Goal: Task Accomplishment & Management: Complete application form

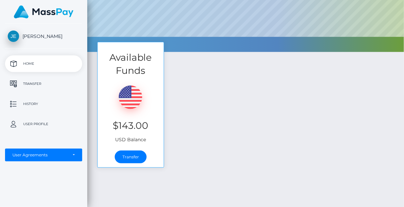
scroll to position [108, 0]
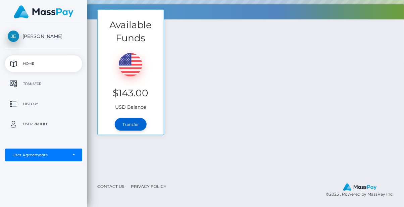
click at [132, 129] on link "Transfer" at bounding box center [131, 124] width 32 height 13
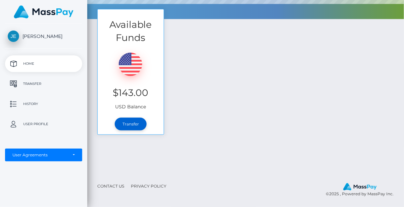
scroll to position [128, 0]
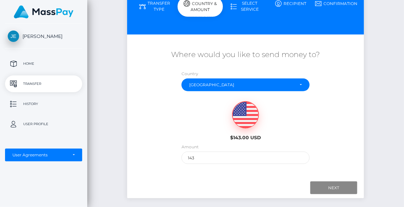
scroll to position [82, 0]
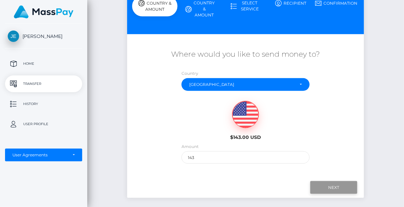
click at [340, 192] on input "Next" at bounding box center [334, 187] width 47 height 13
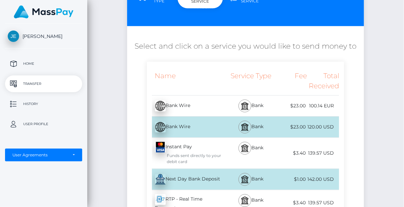
scroll to position [88, 0]
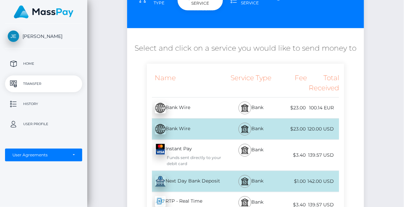
click at [242, 108] on img at bounding box center [245, 108] width 8 height 8
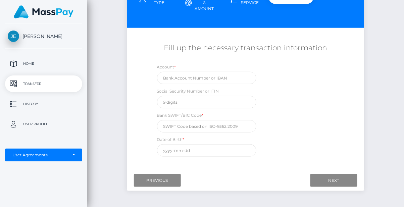
scroll to position [92, 0]
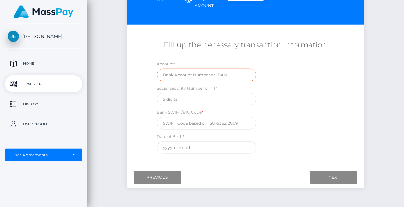
click at [168, 76] on input "text" at bounding box center [206, 75] width 99 height 12
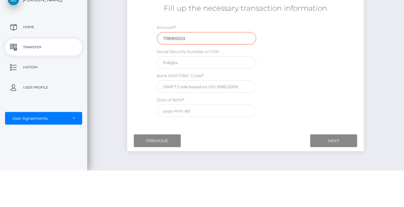
type input "7118905533"
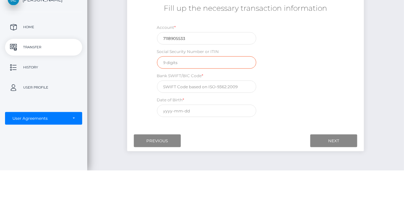
click at [235, 96] on input "text" at bounding box center [206, 99] width 99 height 12
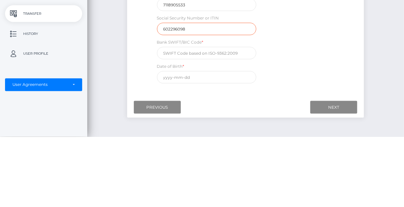
type input "602296098"
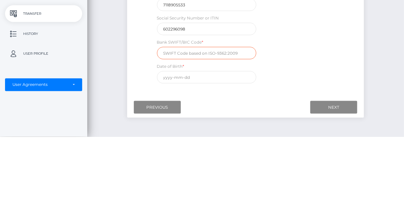
click at [239, 121] on input "text" at bounding box center [206, 123] width 99 height 12
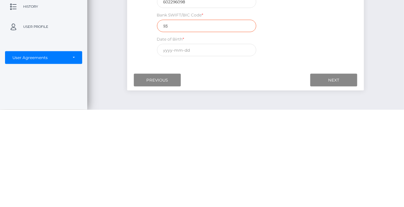
type input "9"
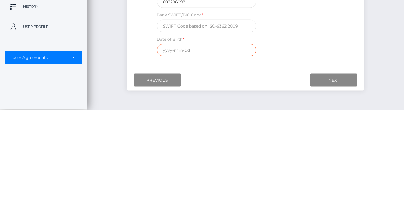
click at [202, 149] on input "text" at bounding box center [206, 147] width 99 height 12
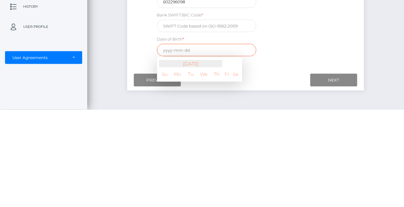
click at [197, 161] on th "[DATE]" at bounding box center [191, 160] width 64 height 7
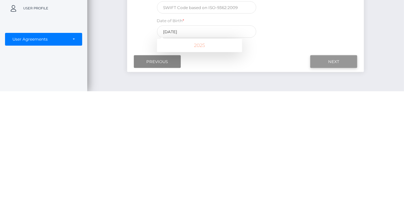
click at [333, 177] on input "Next" at bounding box center [334, 177] width 47 height 13
type input "[DATE]"
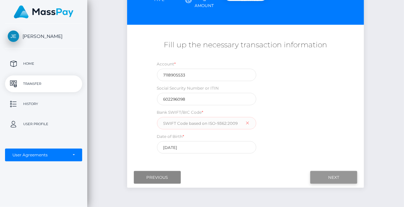
click at [339, 178] on input "Next" at bounding box center [334, 177] width 47 height 13
click at [338, 181] on input "Next" at bounding box center [334, 177] width 47 height 13
click at [330, 179] on input "Next" at bounding box center [334, 177] width 47 height 13
click at [332, 173] on input "Next" at bounding box center [334, 177] width 47 height 13
click at [332, 174] on input "Next" at bounding box center [334, 177] width 47 height 13
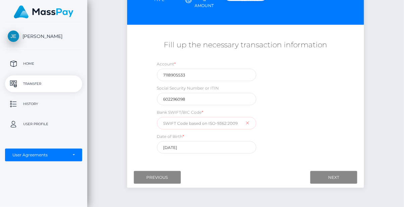
click at [173, 125] on input "text" at bounding box center [206, 123] width 99 height 12
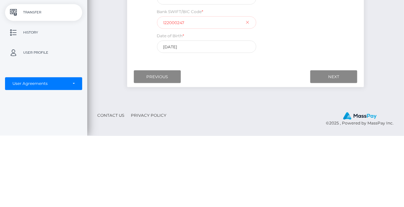
scroll to position [121, 0]
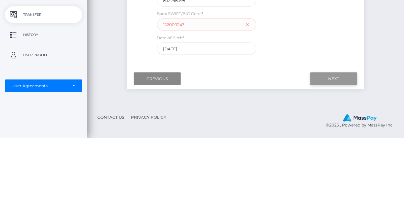
click at [336, 150] on input "Next" at bounding box center [334, 148] width 47 height 13
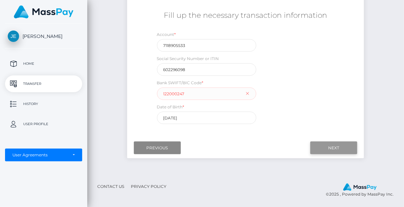
click at [331, 149] on input "Next" at bounding box center [334, 148] width 47 height 13
click at [230, 94] on input "122000247" at bounding box center [206, 94] width 99 height 12
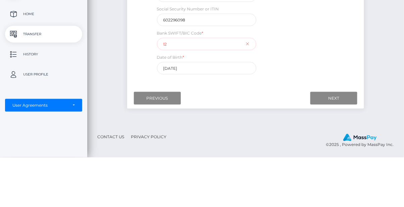
type input "1"
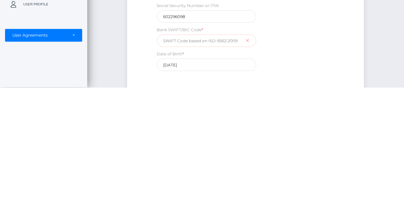
scroll to position [59, 0]
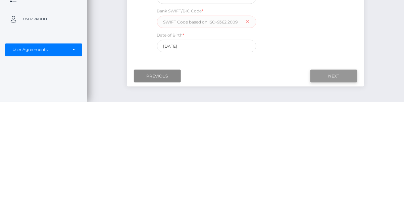
click at [341, 180] on input "Next" at bounding box center [334, 181] width 47 height 13
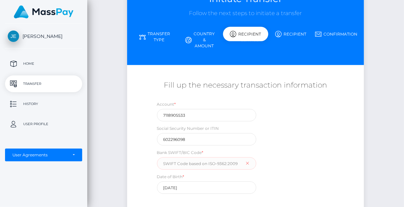
scroll to position [52, 0]
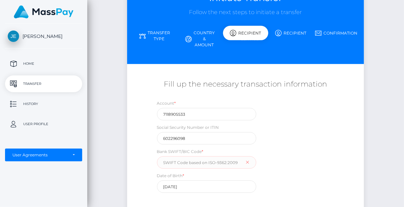
click at [158, 40] on link "Transfer Type" at bounding box center [154, 35] width 45 height 17
